Goal: Task Accomplishment & Management: Use online tool/utility

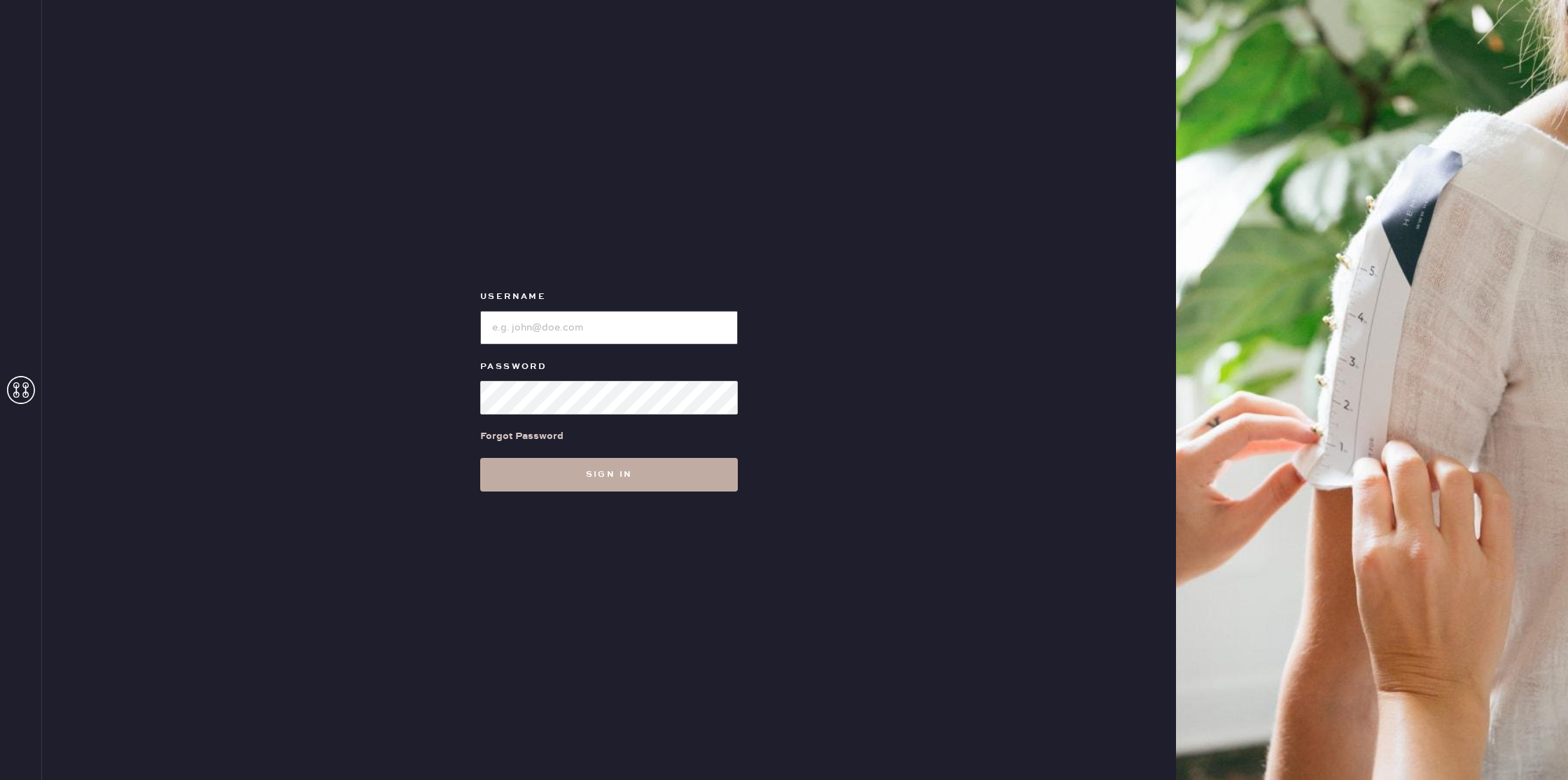
type input "reformationseattle"
click at [673, 465] on button "Sign in" at bounding box center [609, 475] width 257 height 34
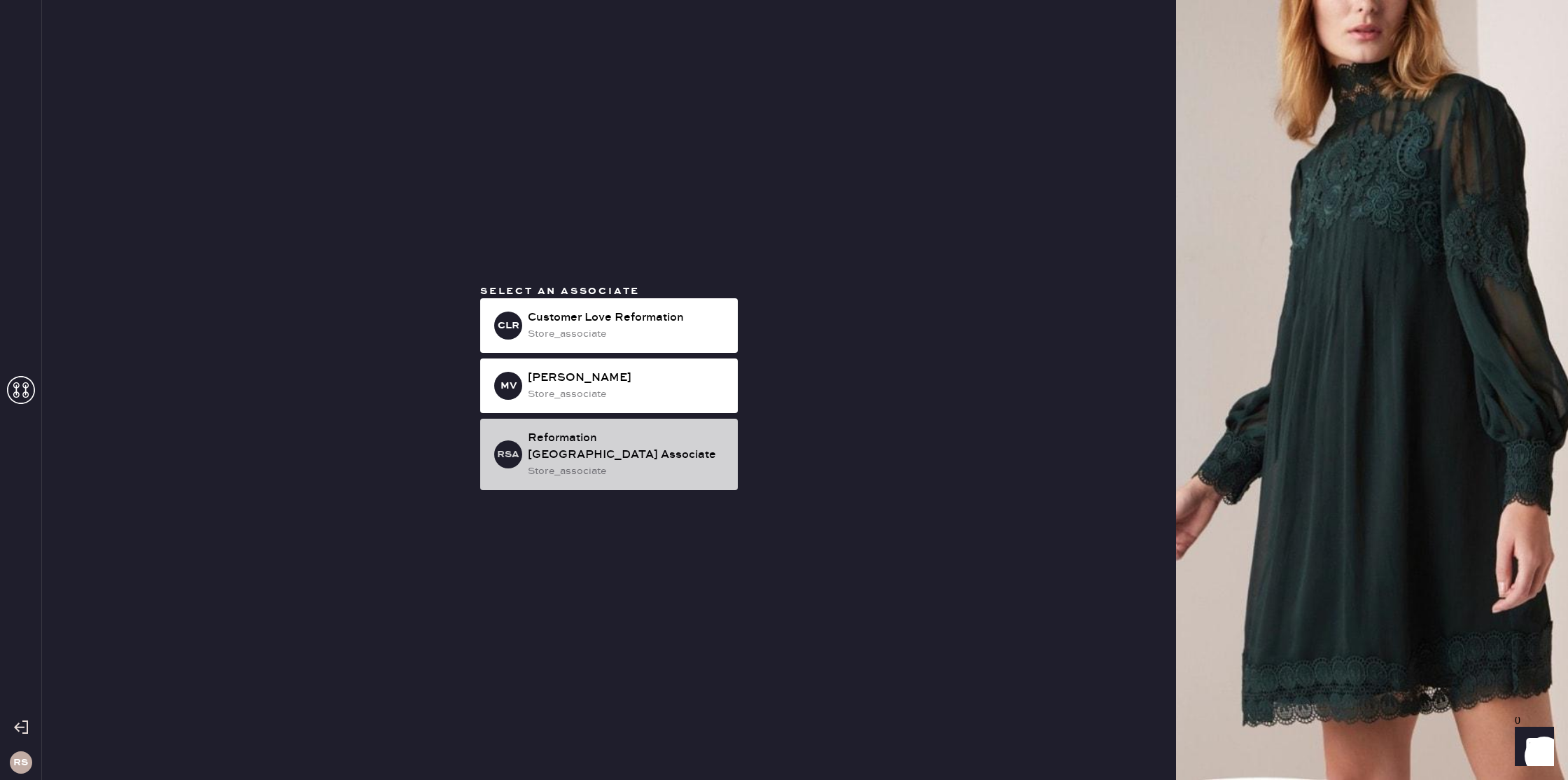
click at [581, 453] on div "Reformation [GEOGRAPHIC_DATA] Associate" at bounding box center [627, 447] width 199 height 34
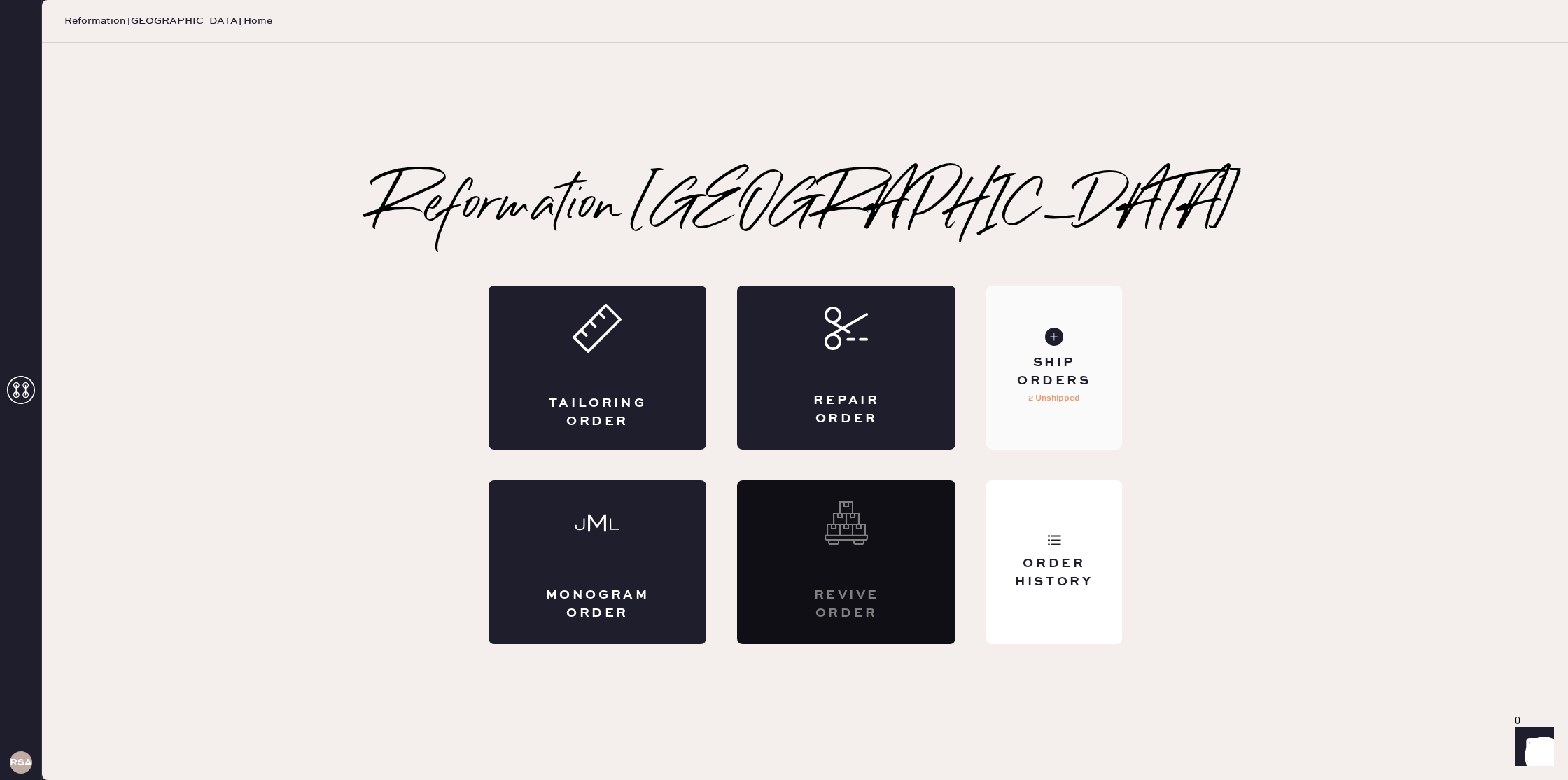
click at [1085, 388] on div "Ship Orders" at bounding box center [1053, 372] width 113 height 35
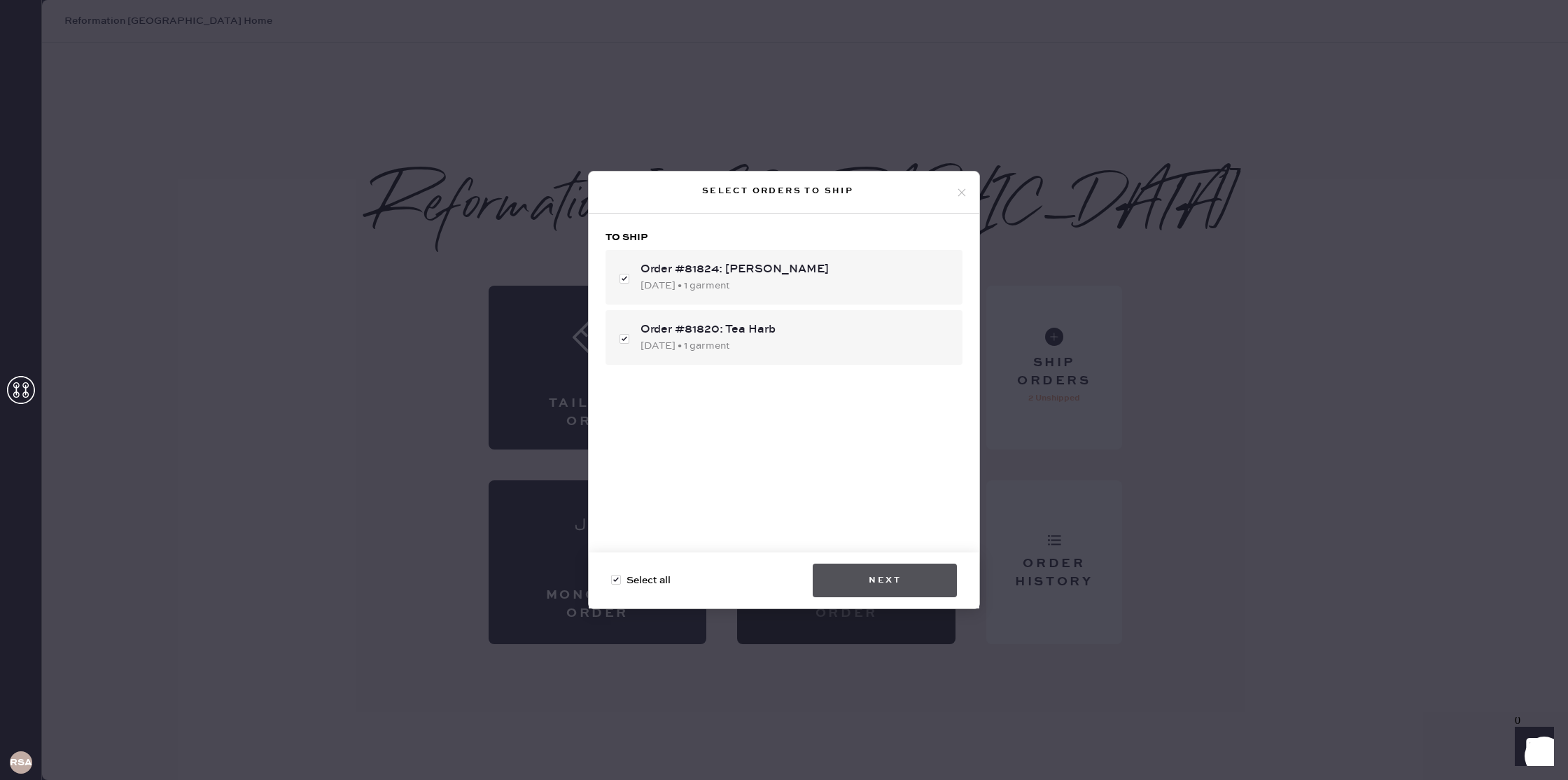
click at [940, 583] on button "Next" at bounding box center [885, 581] width 144 height 34
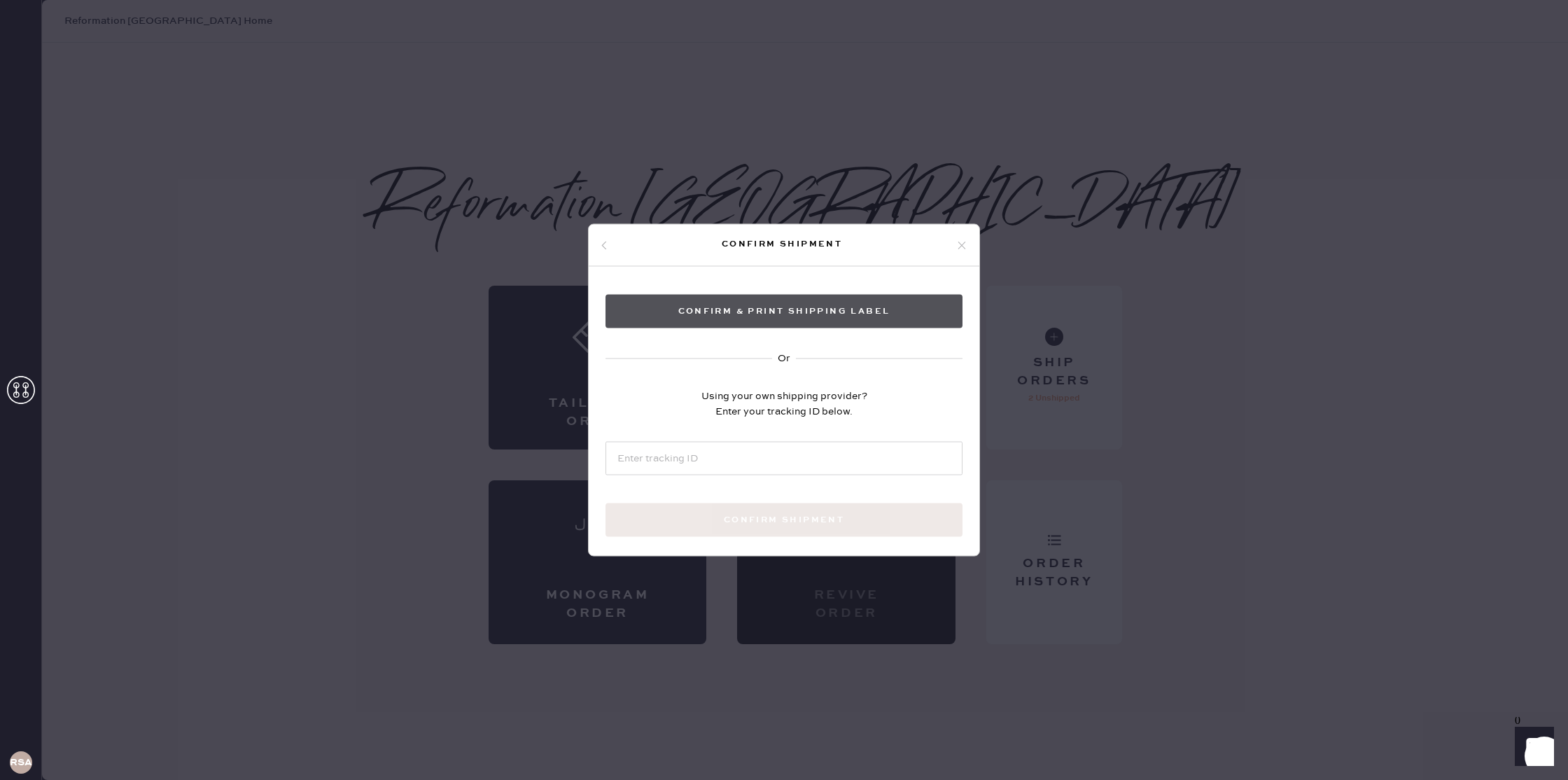
click at [872, 316] on button "Confirm & Print shipping label" at bounding box center [784, 312] width 357 height 34
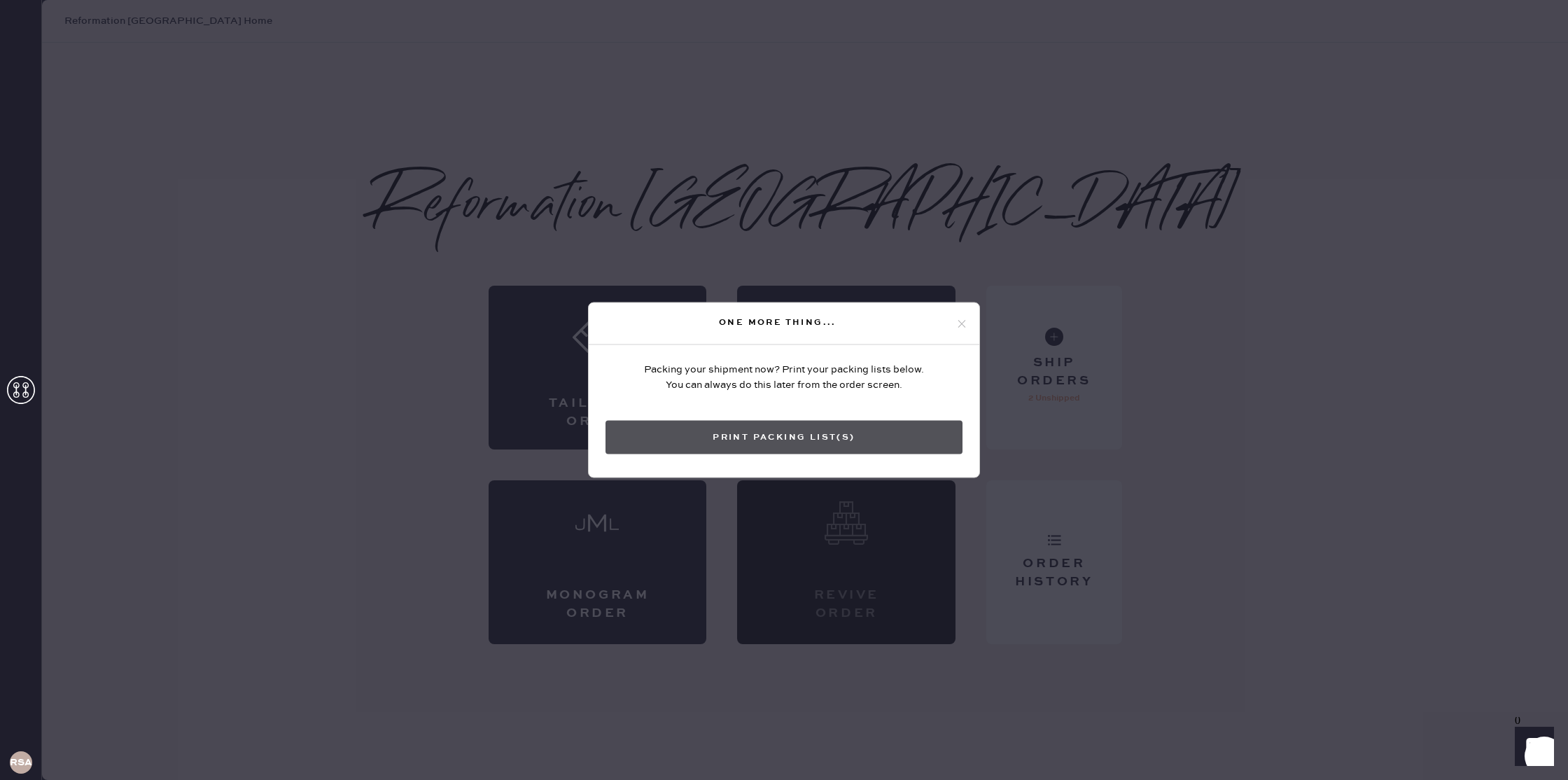
click at [823, 447] on button "Print Packing List(s)" at bounding box center [784, 438] width 357 height 34
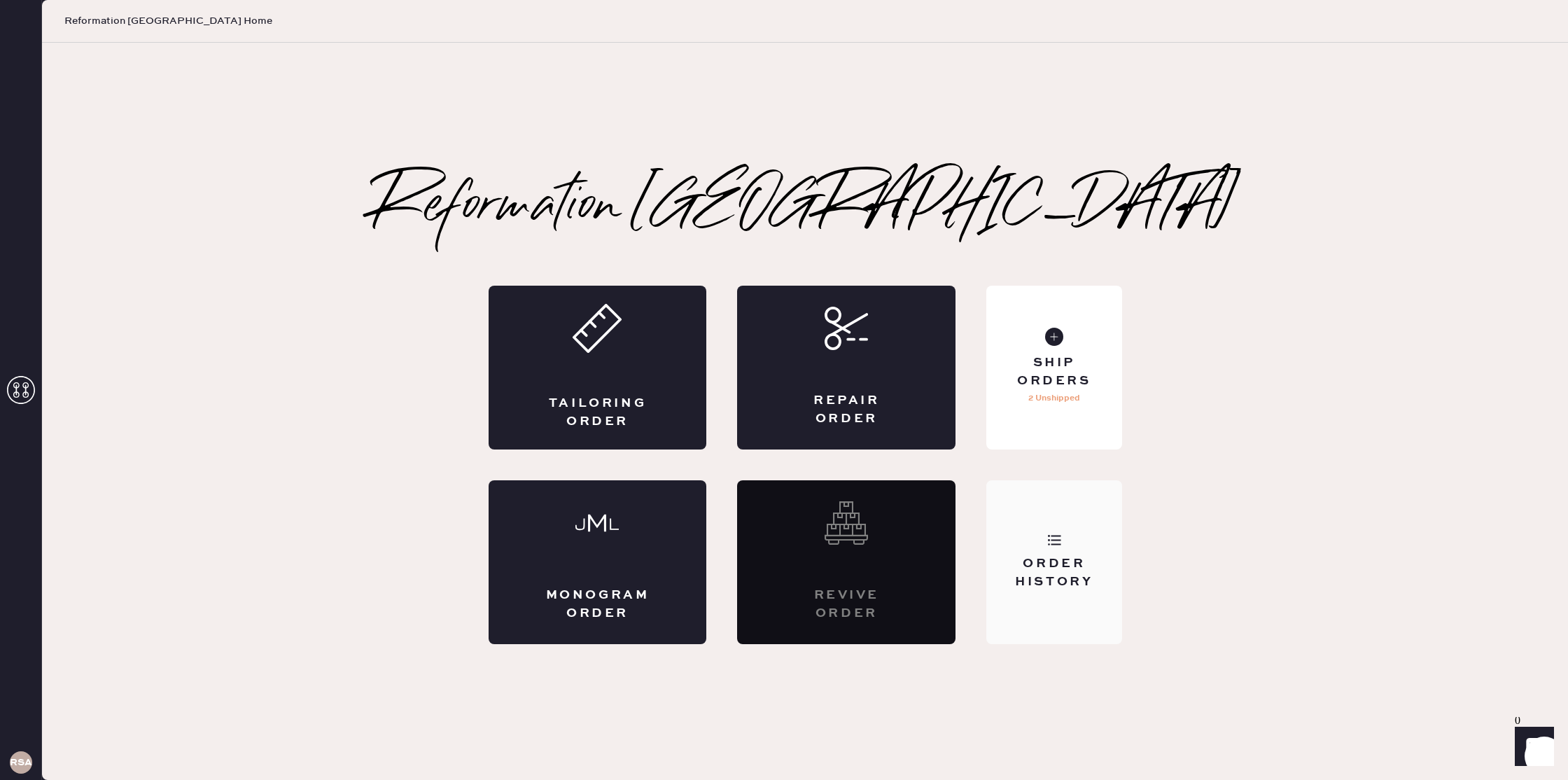
click at [1075, 575] on div "Order History" at bounding box center [1053, 573] width 113 height 35
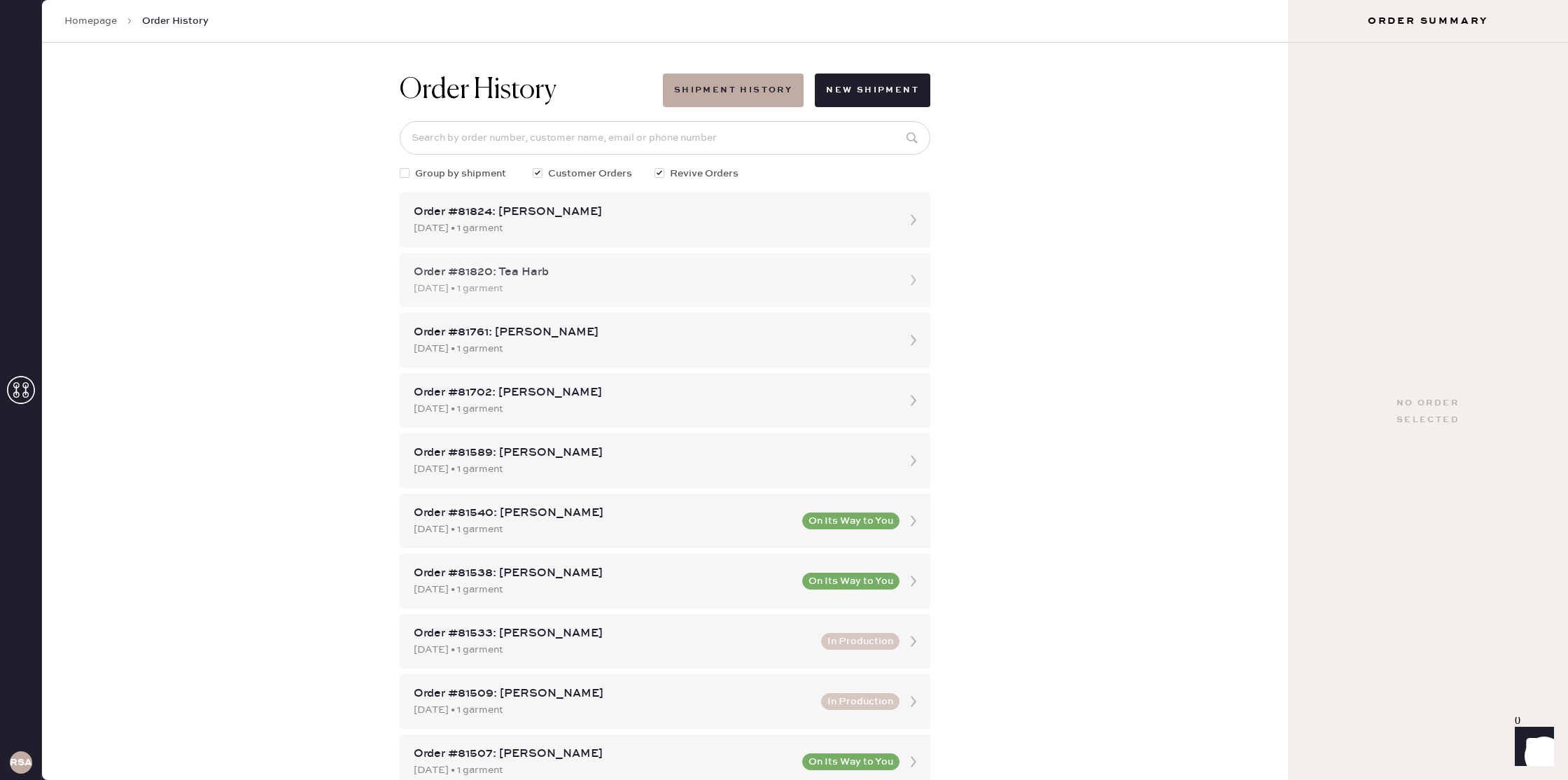
click at [640, 281] on div "[DATE] • 1 garment" at bounding box center [652, 288] width 477 height 15
